Goal: Task Accomplishment & Management: Manage account settings

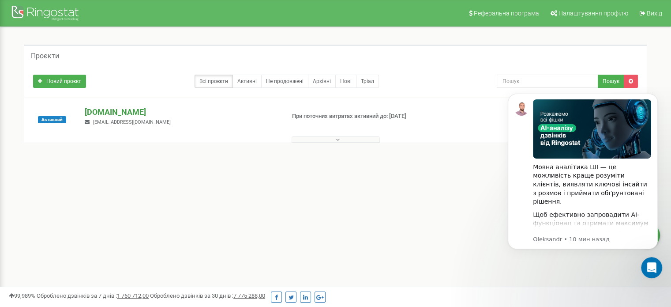
click at [105, 111] on p "[DOMAIN_NAME]" at bounding box center [181, 111] width 193 height 11
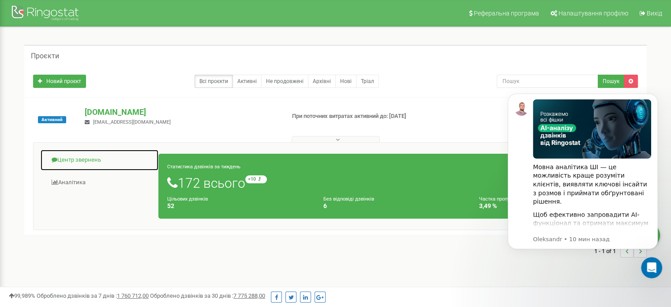
click at [79, 157] on link "Центр звернень" at bounding box center [99, 160] width 119 height 22
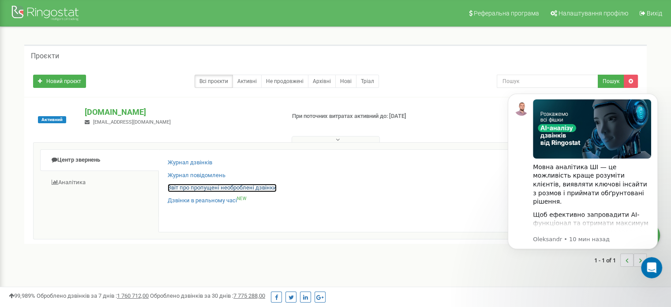
click at [204, 191] on link "Звіт про пропущені необроблені дзвінки" at bounding box center [222, 188] width 109 height 8
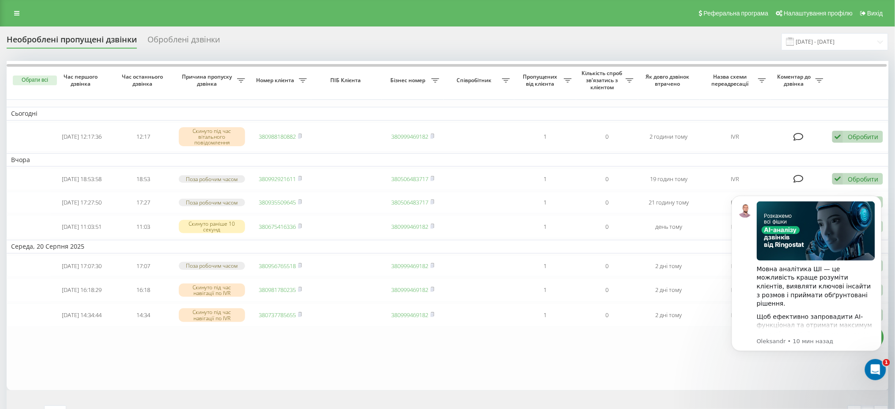
click at [746, 368] on body "Мовна аналітика ШІ — це можливість краще розуміти клієнтів, виявляти ключові ін…" at bounding box center [805, 283] width 169 height 196
click at [877, 197] on icon "Dismiss notification" at bounding box center [878, 197] width 5 height 5
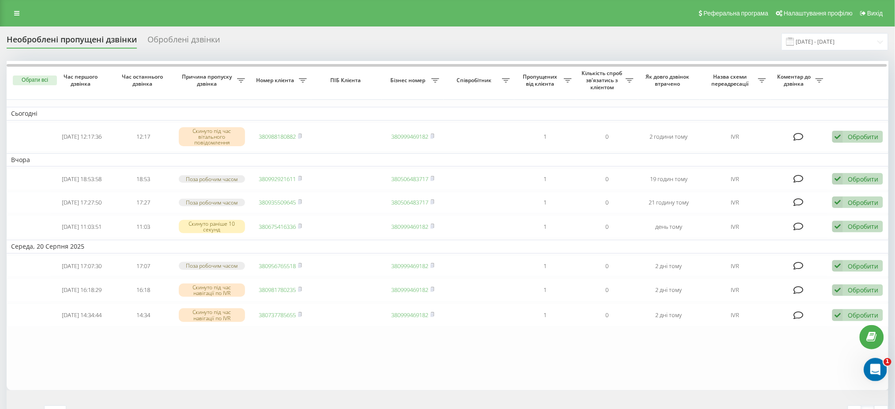
click at [878, 372] on div "Открыть службу сообщений Intercom" at bounding box center [873, 368] width 29 height 29
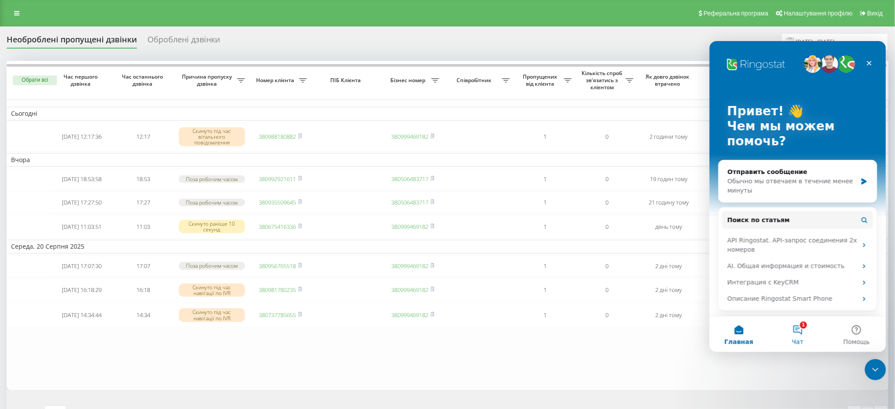
click at [811, 334] on button "1 Чат" at bounding box center [796, 333] width 59 height 35
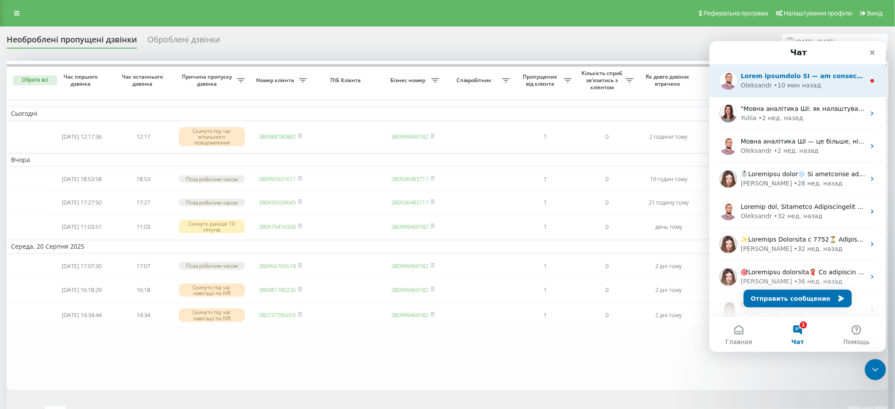
click at [868, 80] on icon "Мессенджер Intercom" at bounding box center [871, 80] width 7 height 7
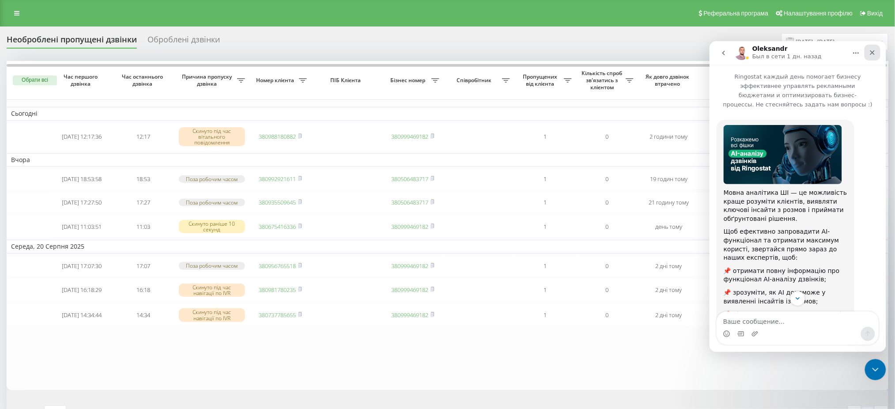
click at [870, 56] on div "Закрыть" at bounding box center [872, 52] width 16 height 16
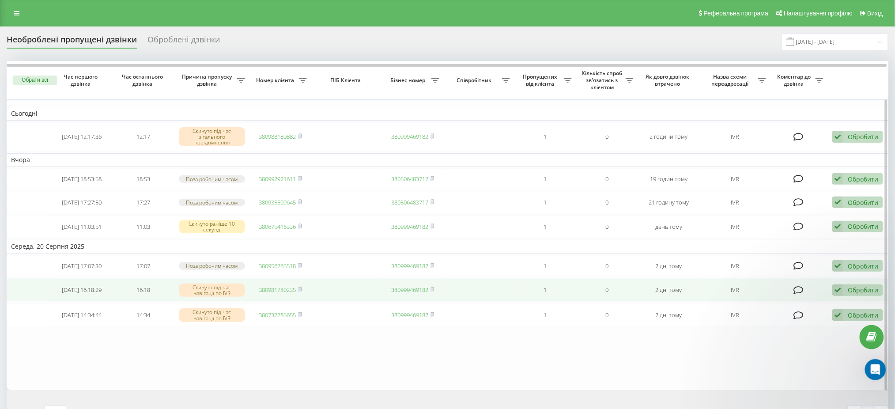
scroll to position [87, 0]
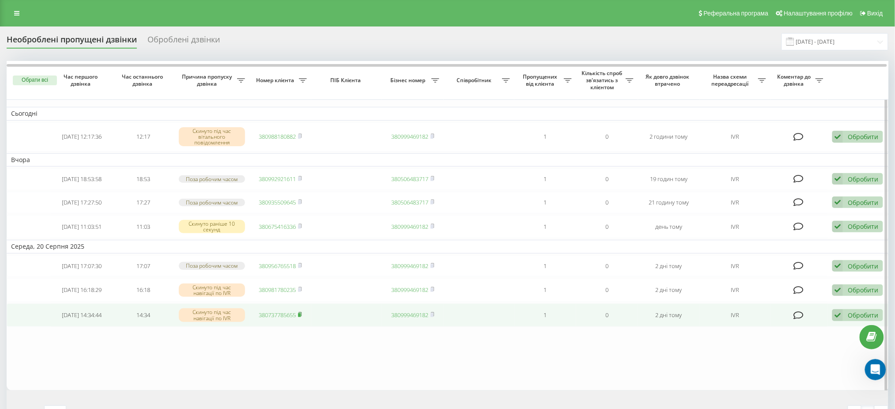
click at [301, 317] on rect at bounding box center [299, 315] width 3 height 4
click at [842, 321] on icon at bounding box center [837, 315] width 11 height 12
click at [800, 337] on div "Не вдалося зв'язатися" at bounding box center [799, 329] width 165 height 16
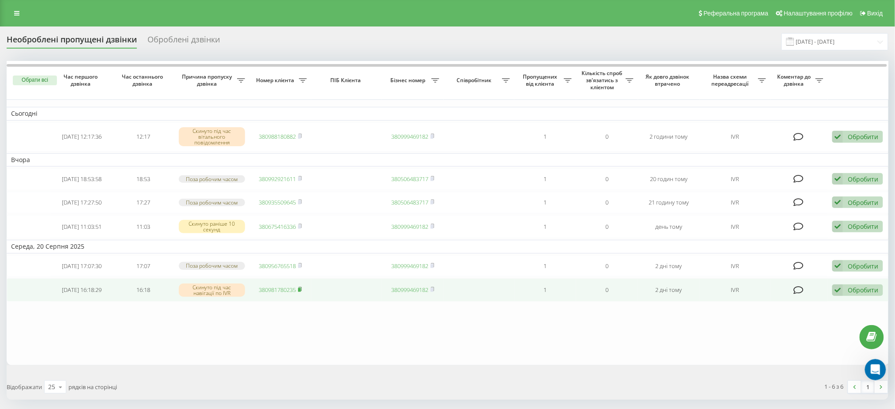
click at [302, 292] on icon at bounding box center [300, 288] width 4 height 5
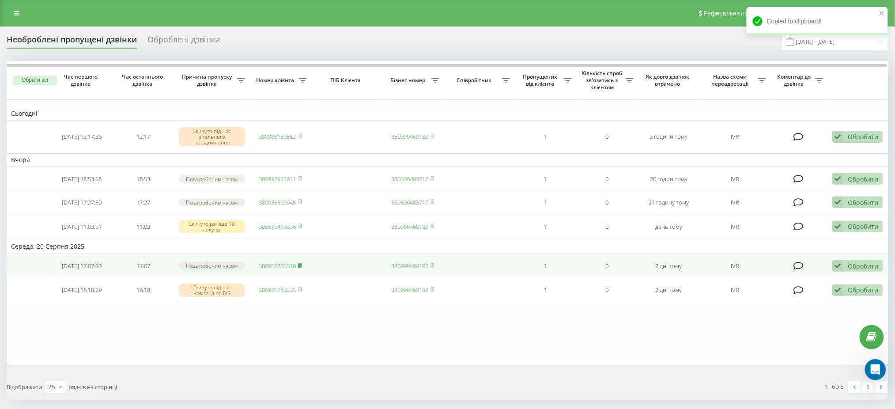
click at [302, 268] on icon at bounding box center [300, 265] width 4 height 5
click at [869, 270] on div "Обробити" at bounding box center [862, 266] width 30 height 8
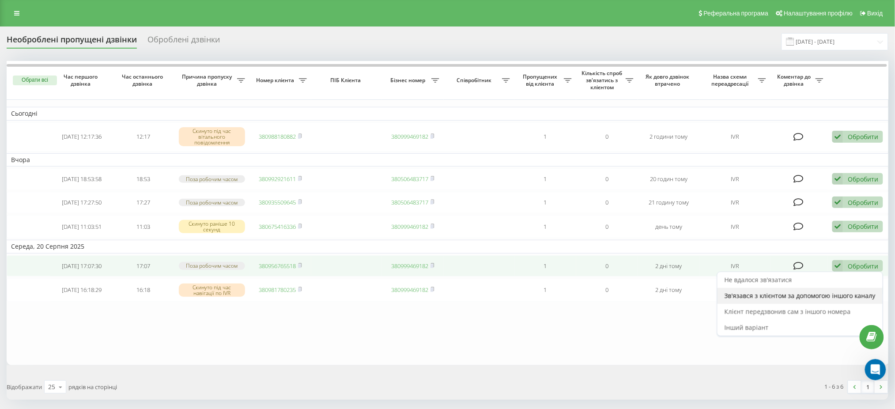
click at [810, 300] on span "Зв'язався з клієнтом за допомогою іншого каналу" at bounding box center [799, 295] width 151 height 8
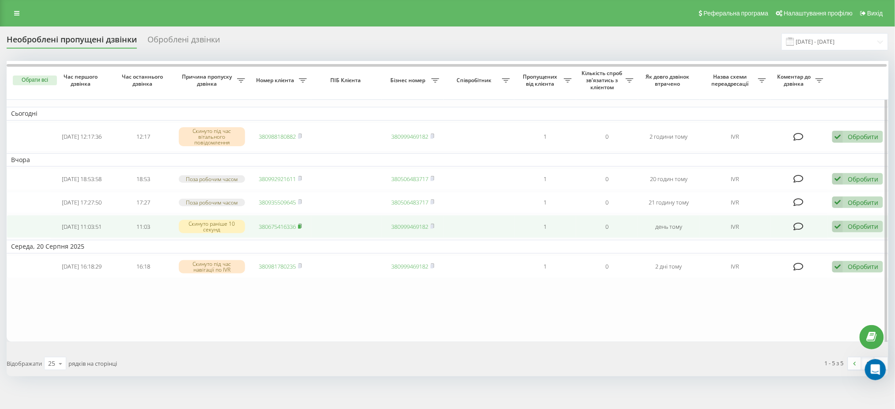
click at [300, 228] on rect at bounding box center [299, 226] width 3 height 4
click at [302, 227] on span at bounding box center [300, 226] width 4 height 8
click at [286, 230] on link "380675416336" at bounding box center [277, 226] width 37 height 8
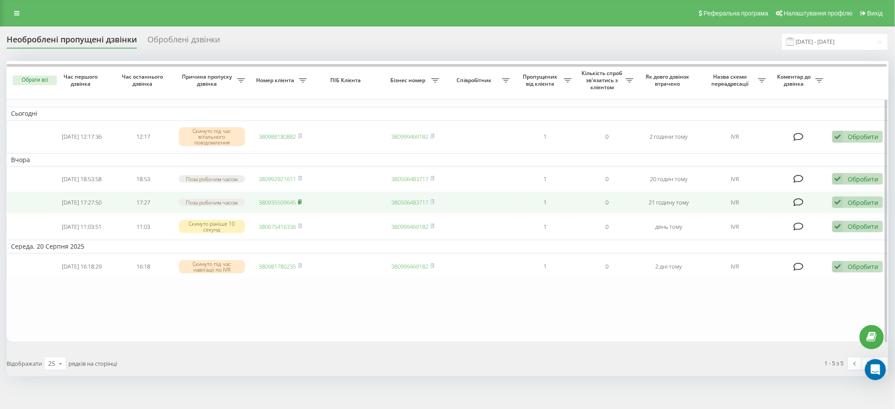
click at [301, 203] on icon at bounding box center [299, 201] width 3 height 4
click at [281, 205] on link "380935509645" at bounding box center [277, 202] width 37 height 8
click at [302, 204] on icon at bounding box center [300, 201] width 4 height 5
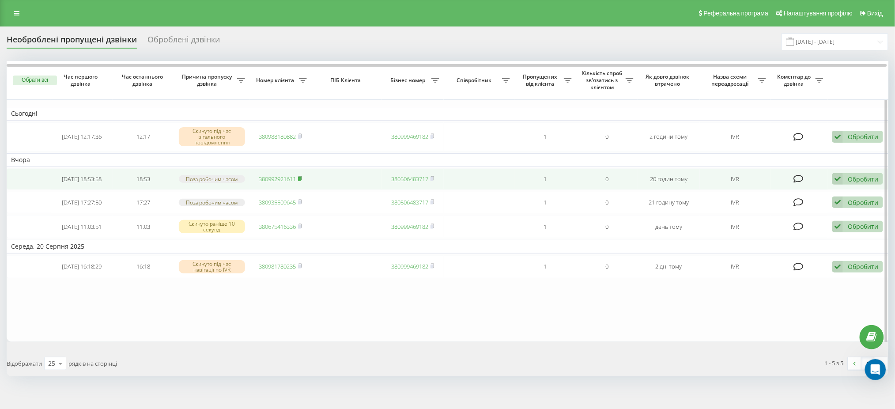
click at [301, 179] on rect at bounding box center [299, 179] width 3 height 4
click at [282, 177] on link "380992921611" at bounding box center [277, 179] width 37 height 8
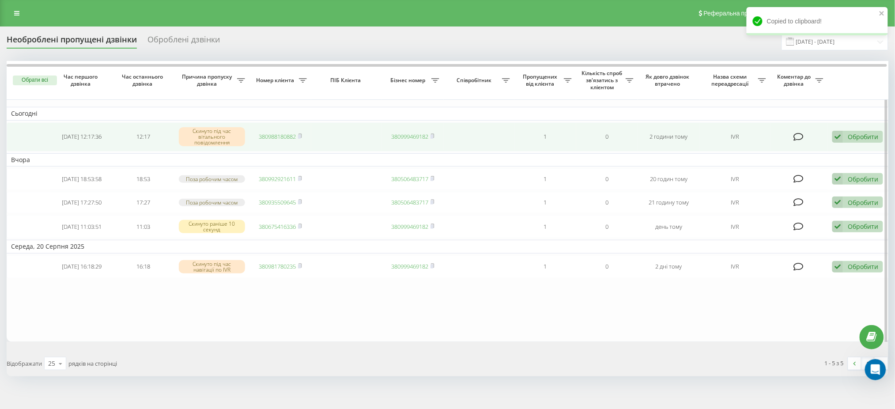
click at [303, 138] on td "380988180882" at bounding box center [280, 136] width 62 height 29
click at [300, 133] on icon at bounding box center [300, 135] width 4 height 5
click at [286, 135] on link "380988180882" at bounding box center [277, 136] width 37 height 8
